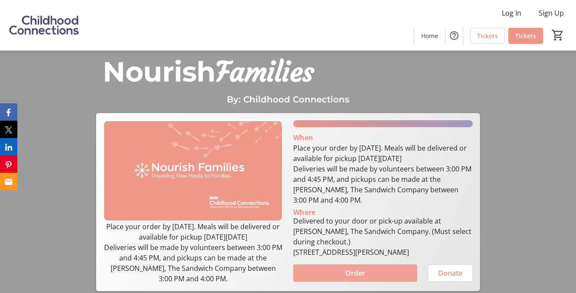
click at [348, 268] on span "Order" at bounding box center [355, 273] width 20 height 10
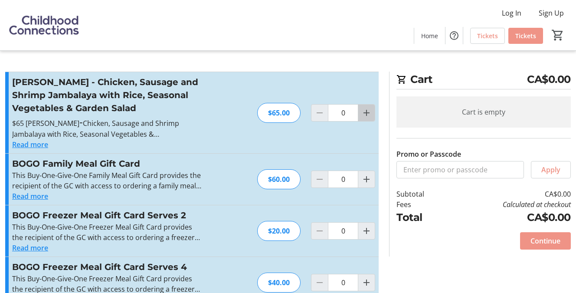
click at [368, 114] on mat-icon "Increment by one" at bounding box center [366, 113] width 10 height 10
type input "1"
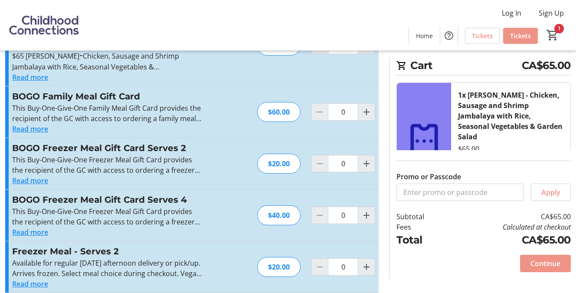
scroll to position [73, 0]
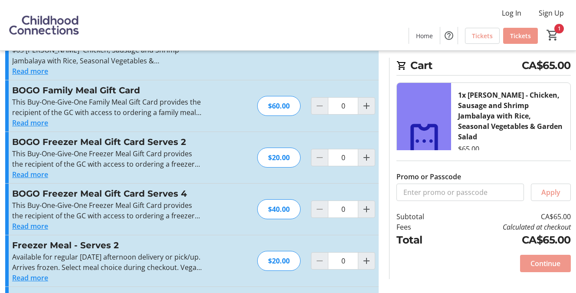
click at [544, 263] on span "Continue" at bounding box center [546, 263] width 30 height 10
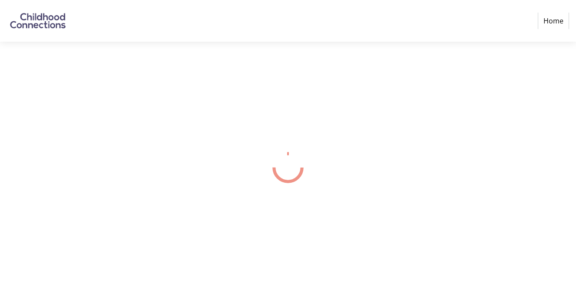
select select "CA"
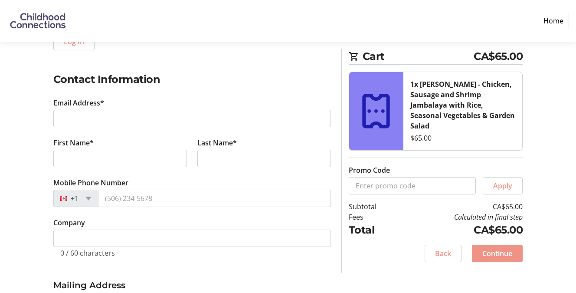
scroll to position [120, 0]
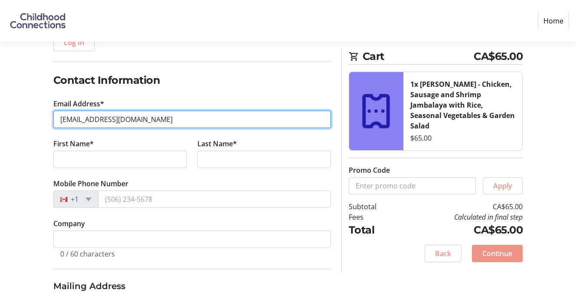
type input "[EMAIL_ADDRESS][DOMAIN_NAME]"
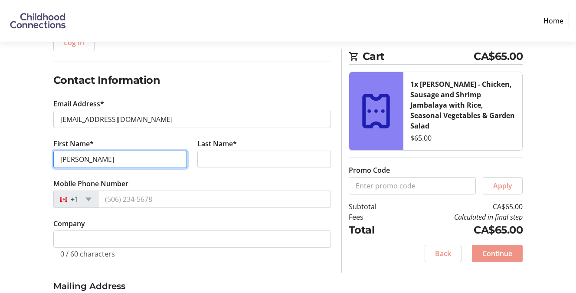
type input "[PERSON_NAME]"
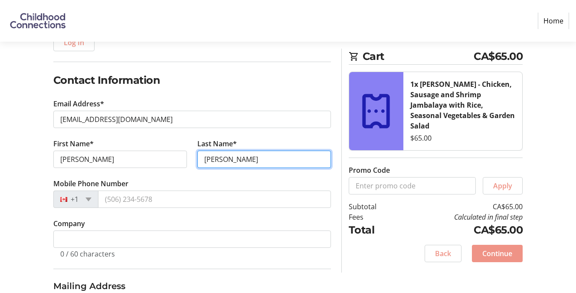
type input "[PERSON_NAME]"
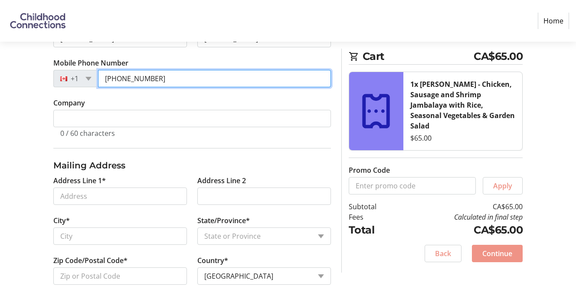
scroll to position [255, 0]
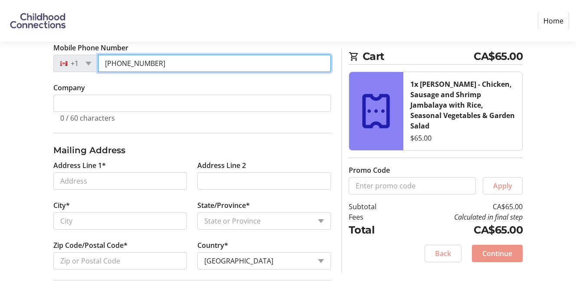
type input "[PHONE_NUMBER]"
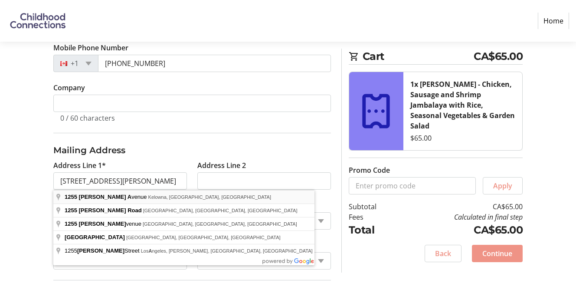
type input "[GEOGRAPHIC_DATA][PERSON_NAME]"
type input "Kelowna"
select select "BC"
type input "V1W 3R9"
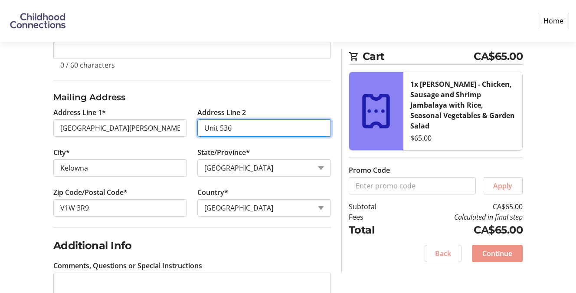
scroll to position [316, 0]
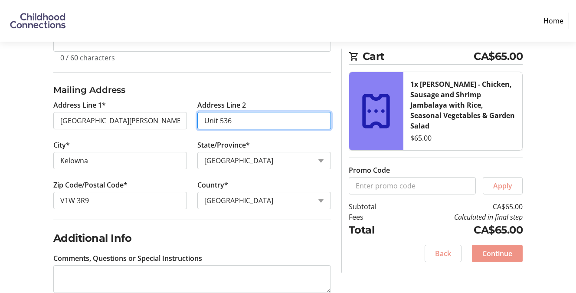
type input "Unit 536"
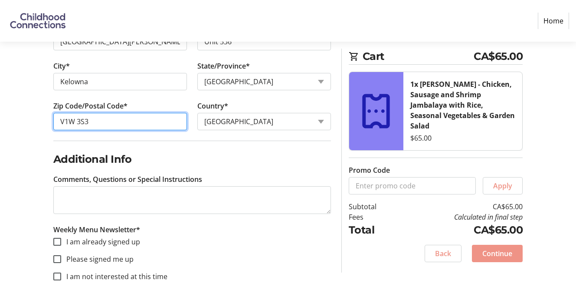
scroll to position [397, 0]
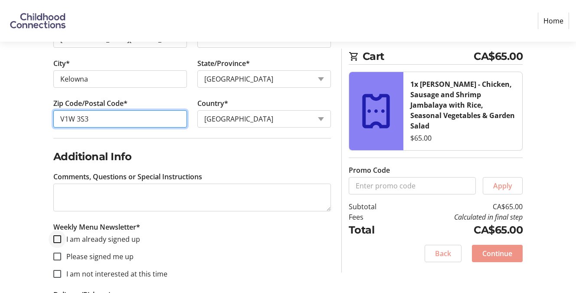
type input "V1W 3S3"
click at [57, 236] on input "I am already signed up" at bounding box center [57, 239] width 8 height 8
checkbox input "true"
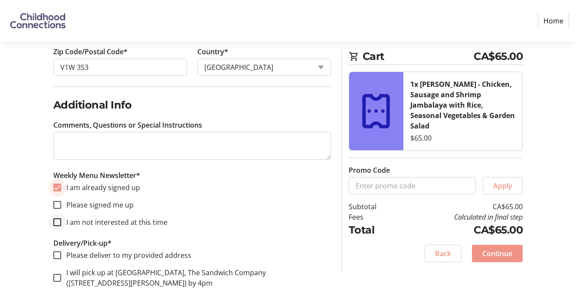
scroll to position [456, 0]
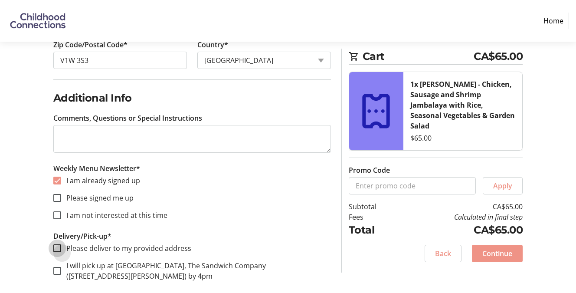
click at [58, 246] on input "Please deliver to my provided address" at bounding box center [57, 248] width 8 height 8
checkbox input "true"
click at [504, 248] on span "Continue" at bounding box center [497, 253] width 30 height 10
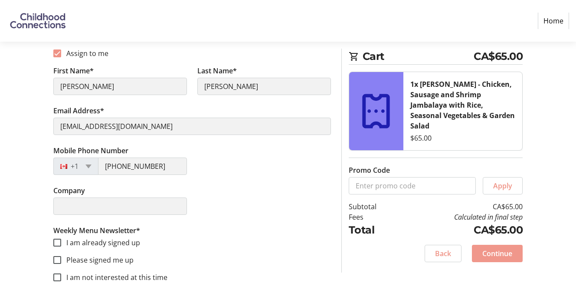
scroll to position [187, 0]
click at [55, 241] on input "I am already signed up" at bounding box center [57, 243] width 8 height 8
checkbox input "true"
click at [499, 248] on span "Continue" at bounding box center [497, 253] width 30 height 10
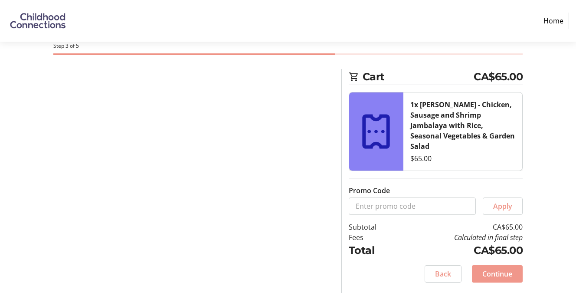
scroll to position [34, 0]
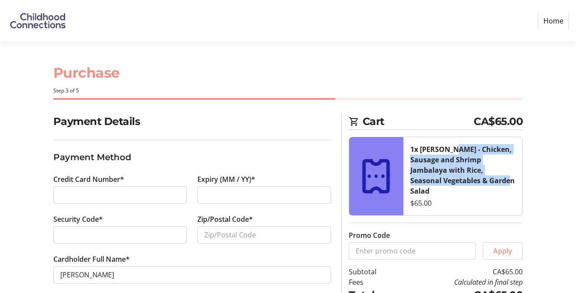
drag, startPoint x: 449, startPoint y: 149, endPoint x: 461, endPoint y: 178, distance: 31.9
click at [461, 178] on div "1x [PERSON_NAME] - Chicken, Sausage and Shrimp Jambalaya with Rice, Seasonal Ve…" at bounding box center [462, 170] width 105 height 52
copy strong "Chicken, Sausage and Shrimp Jambalaya with Rice, Seasonal Vegetables & Garden S…"
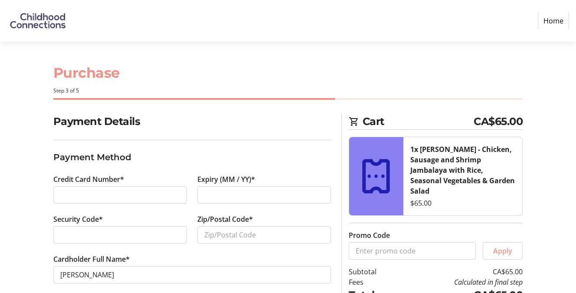
click at [475, 198] on div "$65.00" at bounding box center [462, 203] width 105 height 10
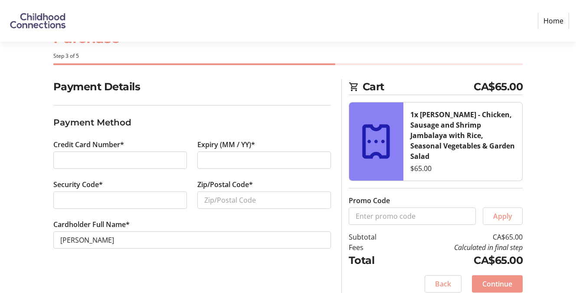
scroll to position [34, 0]
click at [489, 279] on span "Continue" at bounding box center [497, 284] width 30 height 10
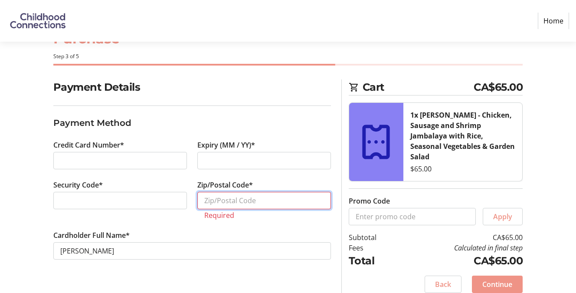
click at [228, 199] on input "Zip/Postal Code*" at bounding box center [264, 200] width 134 height 17
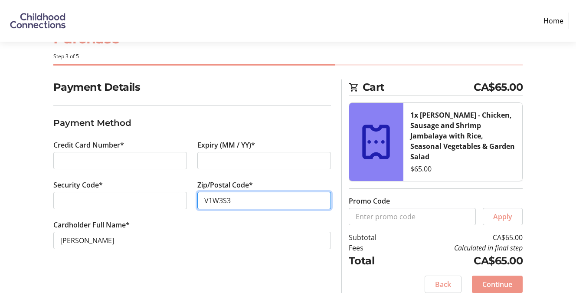
type input "V1W3S3"
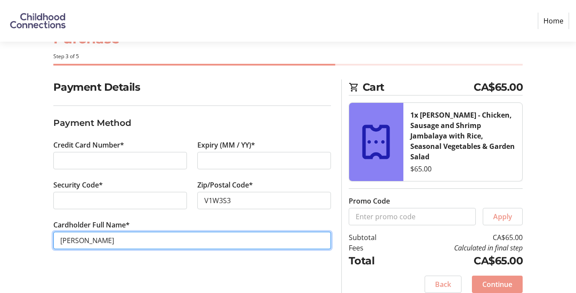
click at [89, 238] on input "[PERSON_NAME]" at bounding box center [192, 240] width 278 height 17
type input "[PERSON_NAME]"
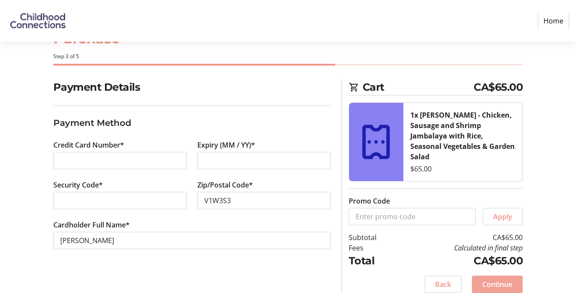
click at [487, 279] on span "Continue" at bounding box center [497, 284] width 30 height 10
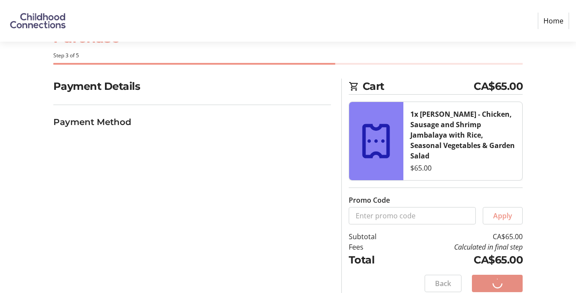
scroll to position [0, 0]
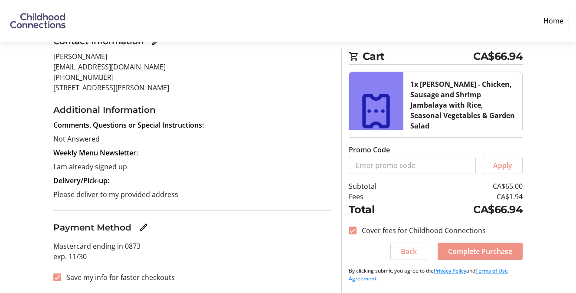
scroll to position [116, 0]
click at [54, 277] on input "Save my info for faster checkouts" at bounding box center [57, 277] width 8 height 8
checkbox input "false"
click at [477, 250] on span "Complete Purchase" at bounding box center [480, 251] width 64 height 10
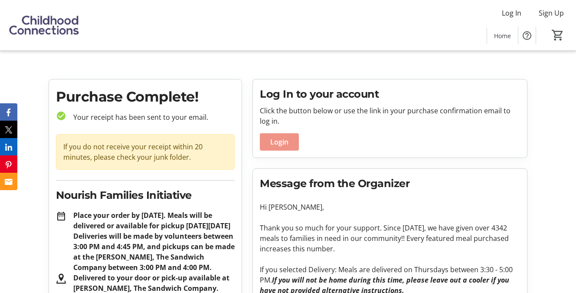
click at [477, 250] on p "Thank you so much for your support. Since [DATE], we have given over 4342 meals…" at bounding box center [390, 238] width 260 height 31
